Goal: Book appointment/travel/reservation

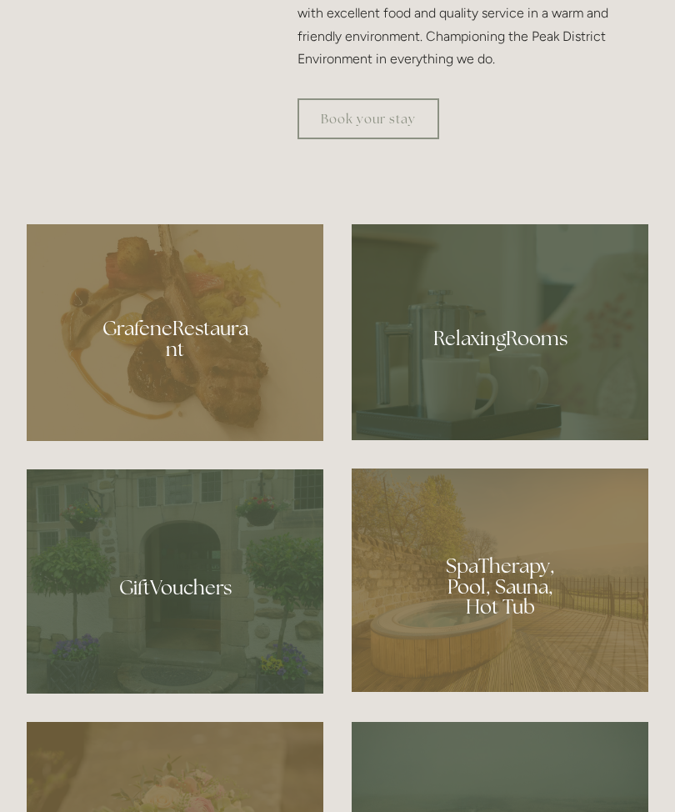
scroll to position [1015, 0]
click at [503, 666] on div at bounding box center [500, 579] width 297 height 223
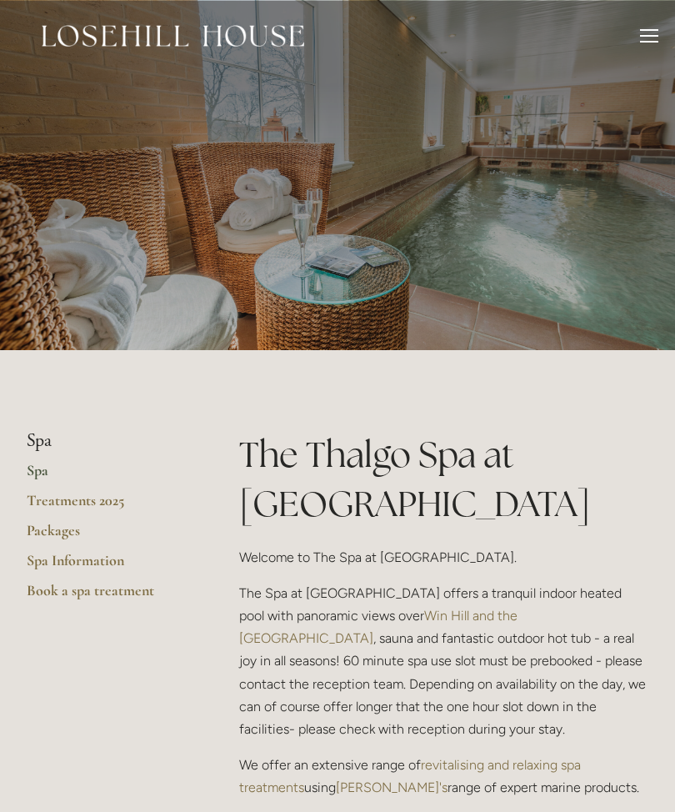
click at [125, 587] on link "Book a spa treatment" at bounding box center [106, 596] width 159 height 30
click at [112, 500] on link "Treatments 2025" at bounding box center [106, 506] width 159 height 30
click at [128, 587] on link "Book a spa treatment" at bounding box center [106, 596] width 159 height 30
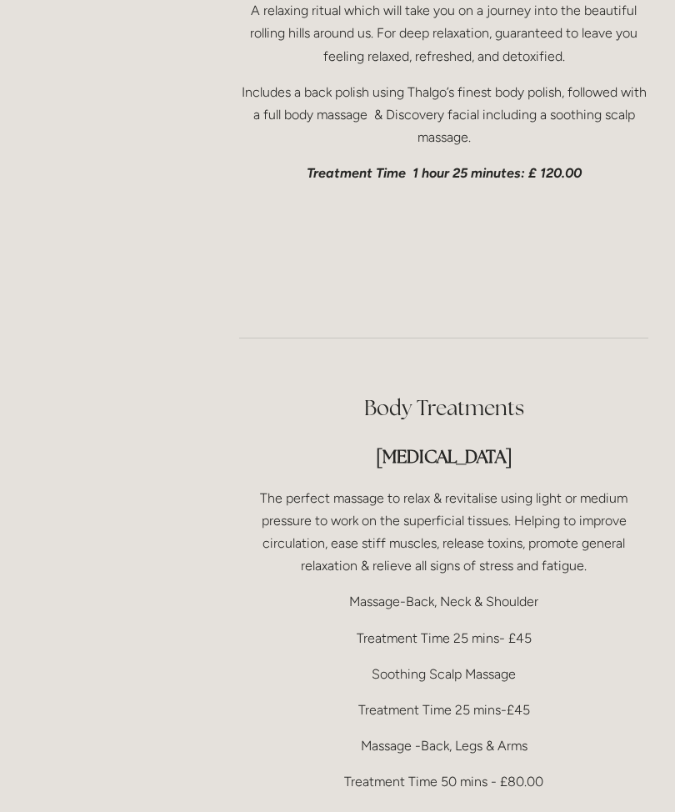
scroll to position [3296, 0]
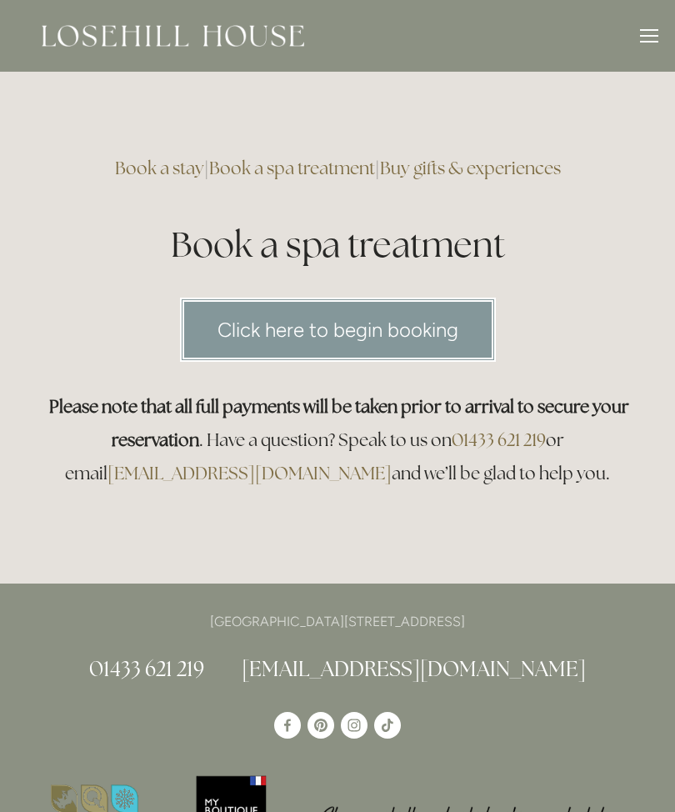
click at [342, 333] on link "Click here to begin booking" at bounding box center [338, 330] width 316 height 64
